Goal: Task Accomplishment & Management: Manage account settings

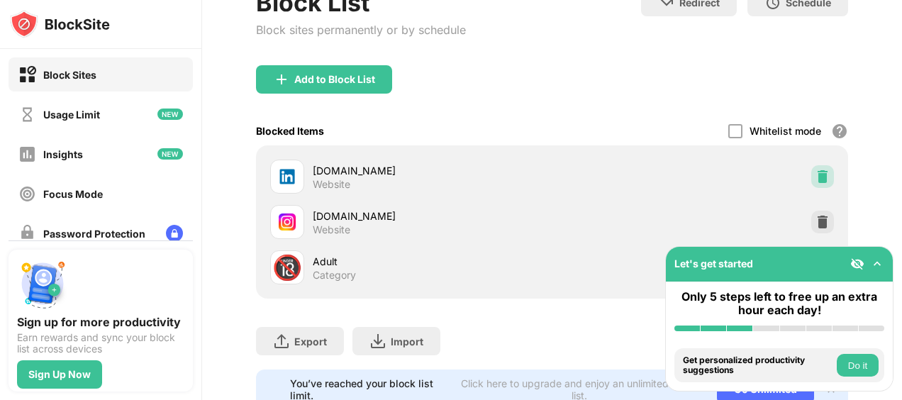
click at [814, 166] on div at bounding box center [822, 176] width 23 height 23
